Goal: Task Accomplishment & Management: Manage account settings

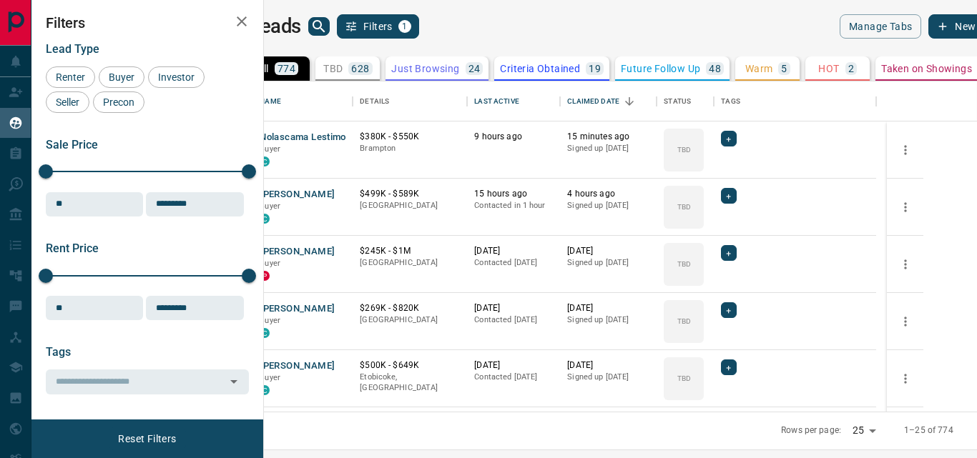
scroll to position [320, 696]
click at [519, 99] on div "Last Active" at bounding box center [496, 102] width 44 height 40
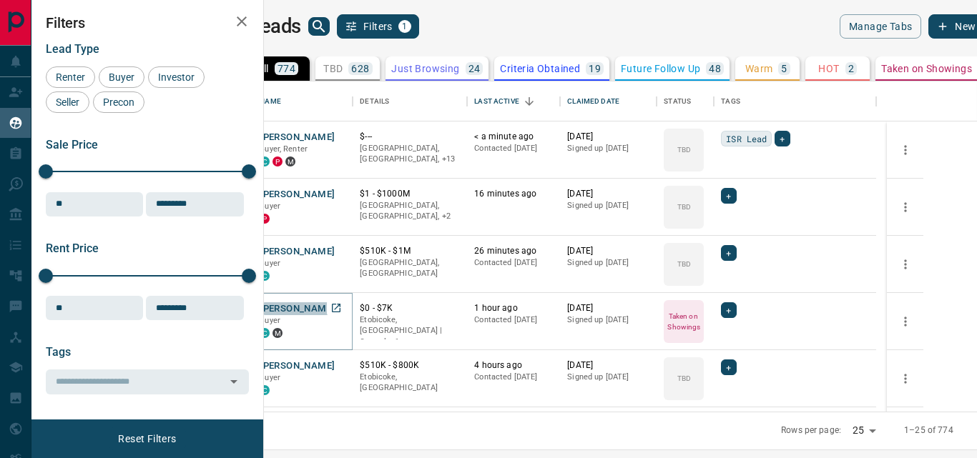
click at [335, 310] on button "[PERSON_NAME]" at bounding box center [297, 310] width 75 height 14
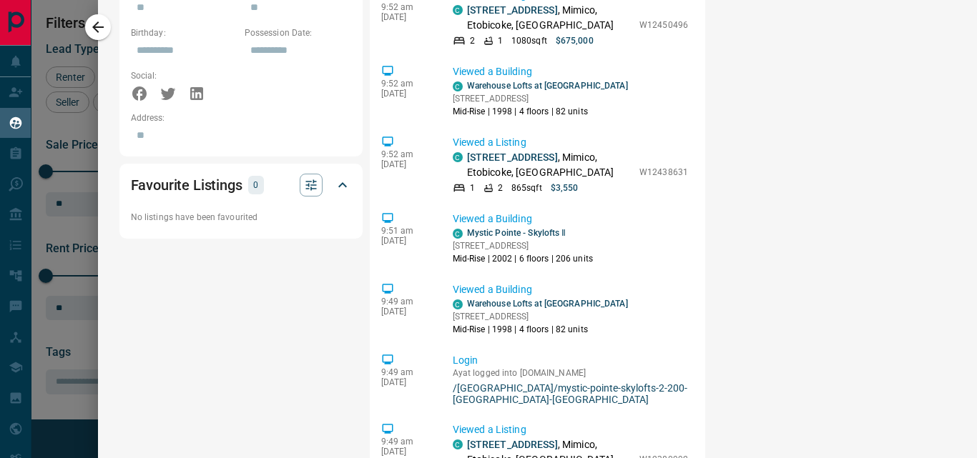
scroll to position [0, 0]
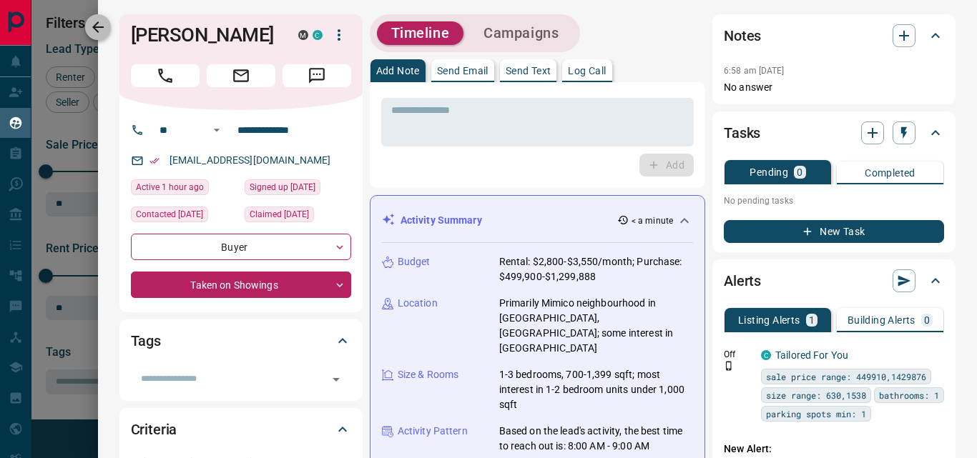
click at [98, 23] on icon "button" at bounding box center [97, 26] width 11 height 11
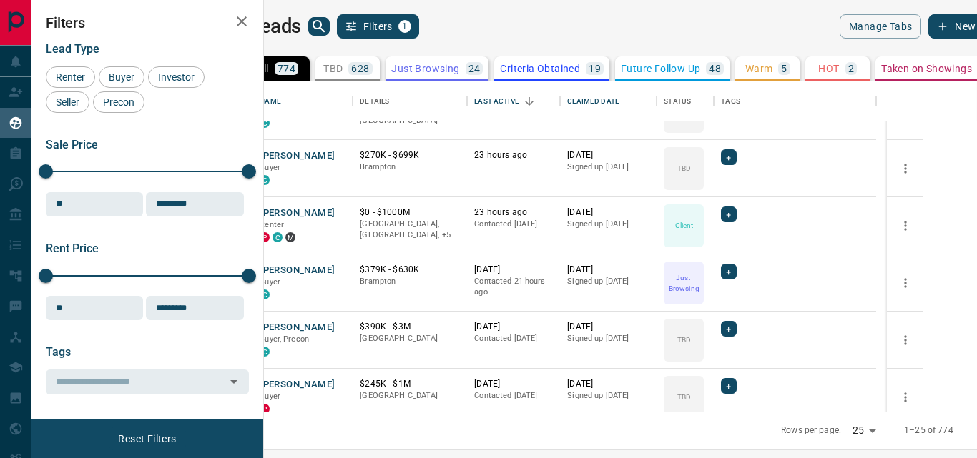
scroll to position [912, 0]
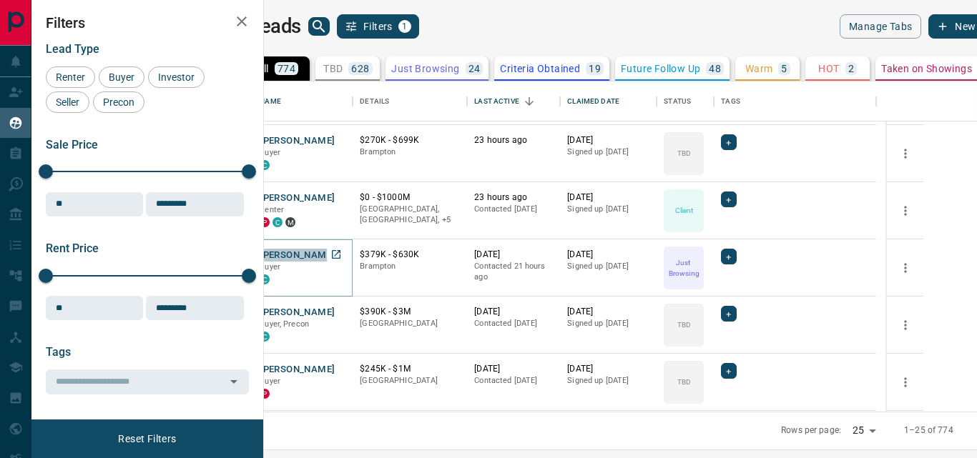
click at [335, 255] on button "[PERSON_NAME]" at bounding box center [297, 256] width 75 height 14
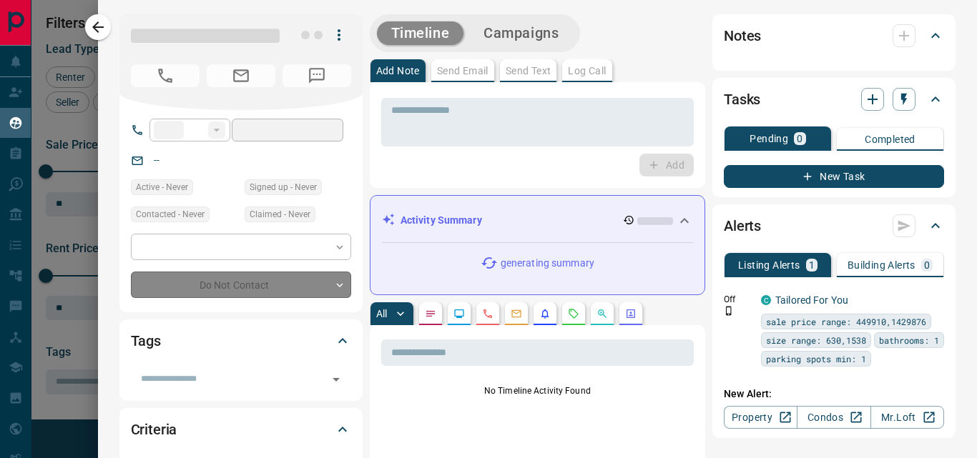
type input "**"
type input "**********"
type input "*"
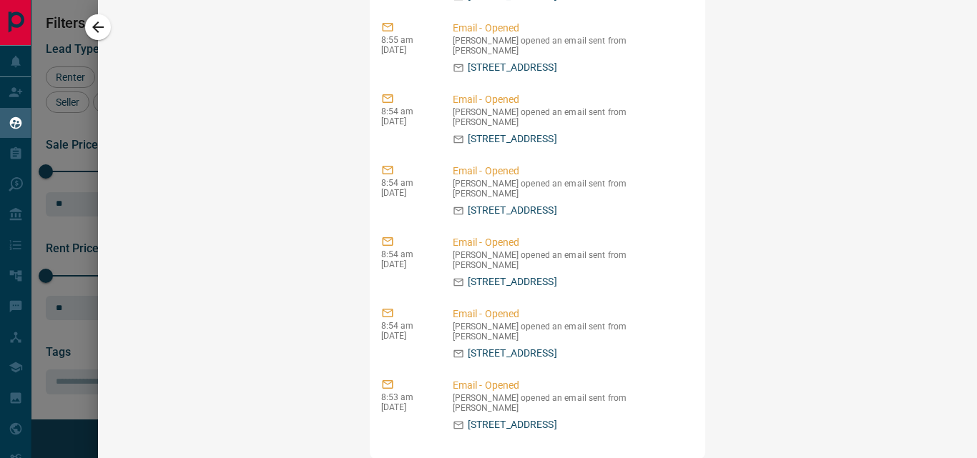
scroll to position [0, 0]
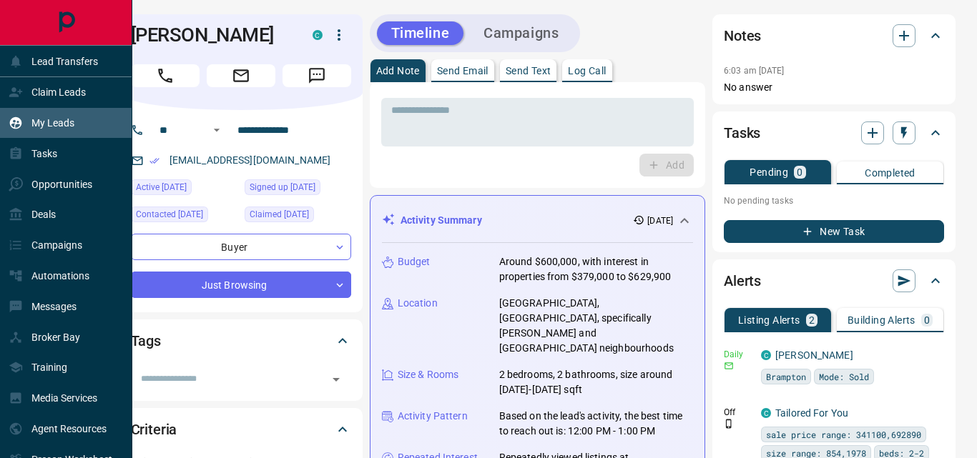
click at [68, 24] on icon "Main Page" at bounding box center [66, 22] width 32 height 32
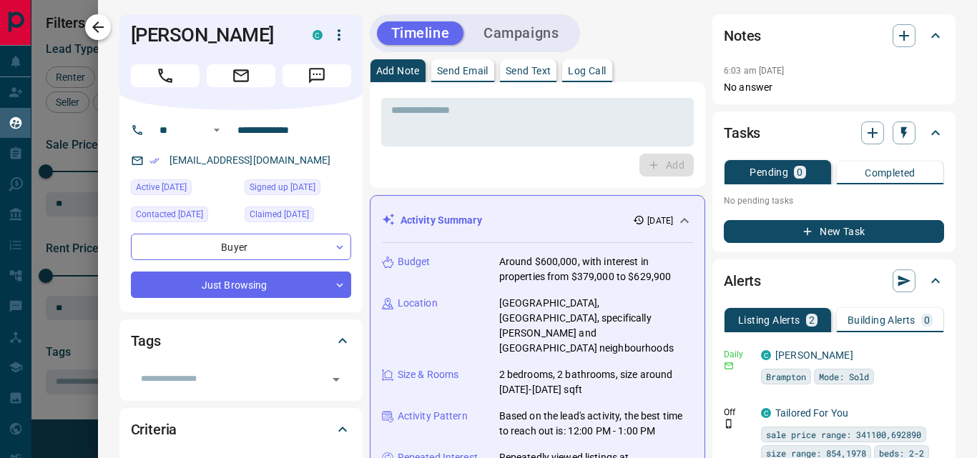
click at [97, 29] on icon "button" at bounding box center [97, 27] width 17 height 17
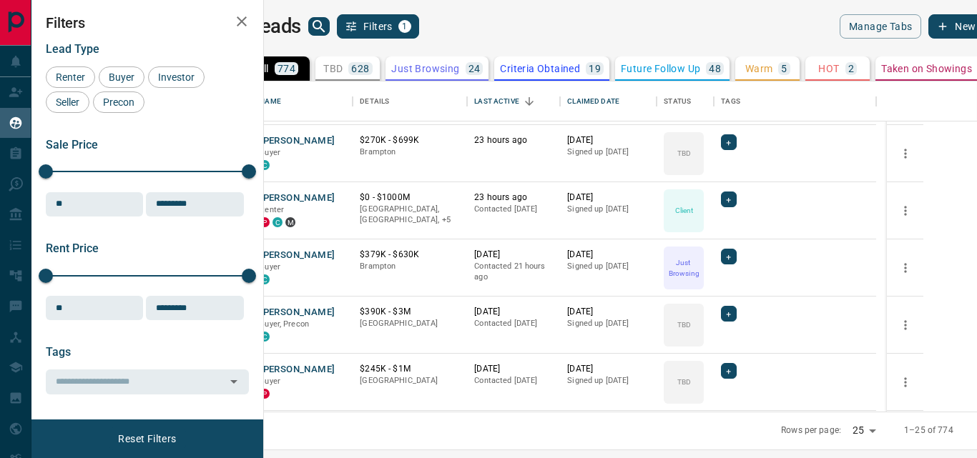
click at [301, 27] on h1 "My Leads" at bounding box center [260, 26] width 82 height 23
click at [328, 26] on icon "search button" at bounding box center [318, 26] width 17 height 17
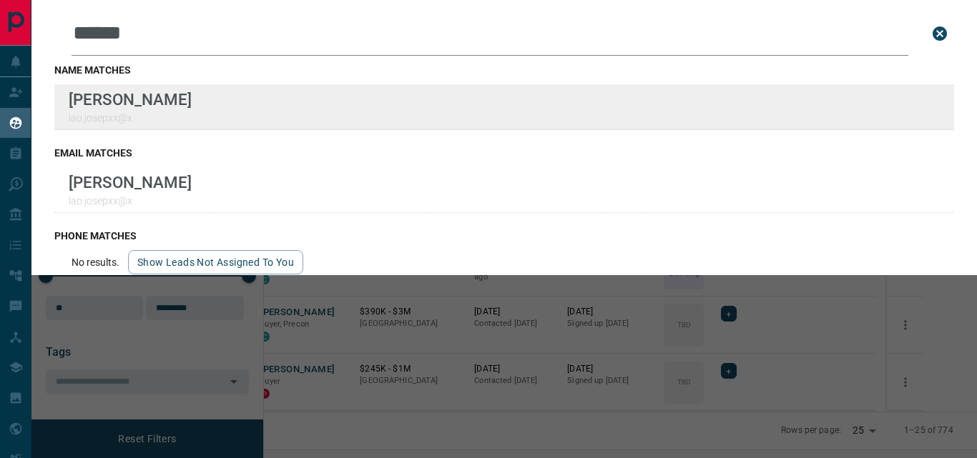
type input "******"
